Goal: Find specific page/section: Find specific page/section

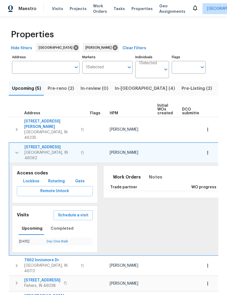
click at [16, 149] on icon "button" at bounding box center [17, 152] width 7 height 7
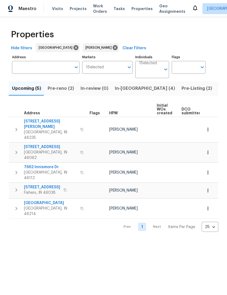
click at [15, 149] on icon "button" at bounding box center [16, 152] width 7 height 7
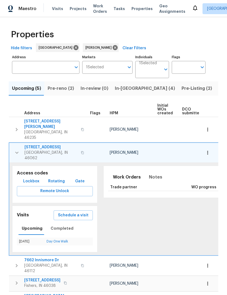
click at [14, 149] on icon "button" at bounding box center [17, 152] width 7 height 7
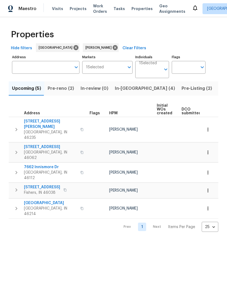
click at [35, 200] on span "7659 Eagle Valley Pass" at bounding box center [50, 202] width 53 height 5
click at [119, 88] on span "In-reno (4)" at bounding box center [145, 89] width 60 height 8
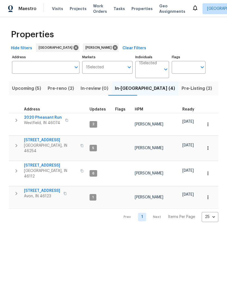
click at [181, 88] on span "Pre-Listing (2)" at bounding box center [196, 89] width 30 height 8
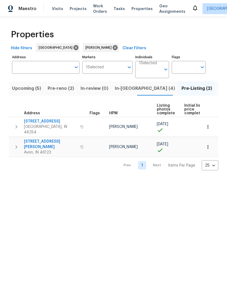
click at [121, 88] on span "In-reno (4)" at bounding box center [145, 89] width 60 height 8
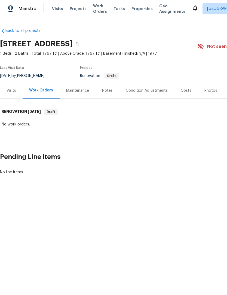
click at [133, 95] on div "Condition Adjustments" at bounding box center [146, 90] width 55 height 16
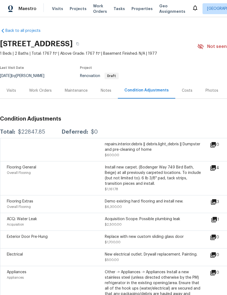
click at [40, 89] on div "Work Orders" at bounding box center [40, 90] width 23 height 5
